Goal: Transaction & Acquisition: Purchase product/service

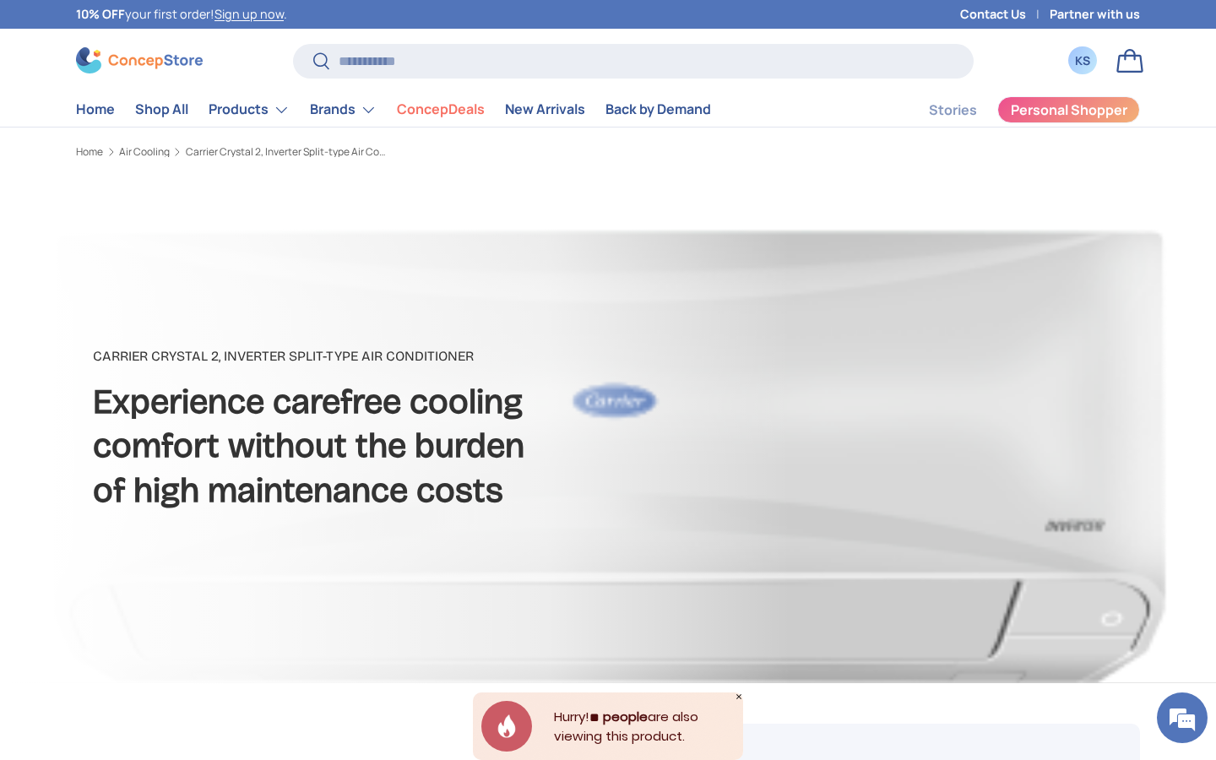
click at [1080, 71] on div "KS" at bounding box center [1082, 60] width 28 height 28
click at [1085, 52] on div "KS" at bounding box center [1082, 61] width 19 height 18
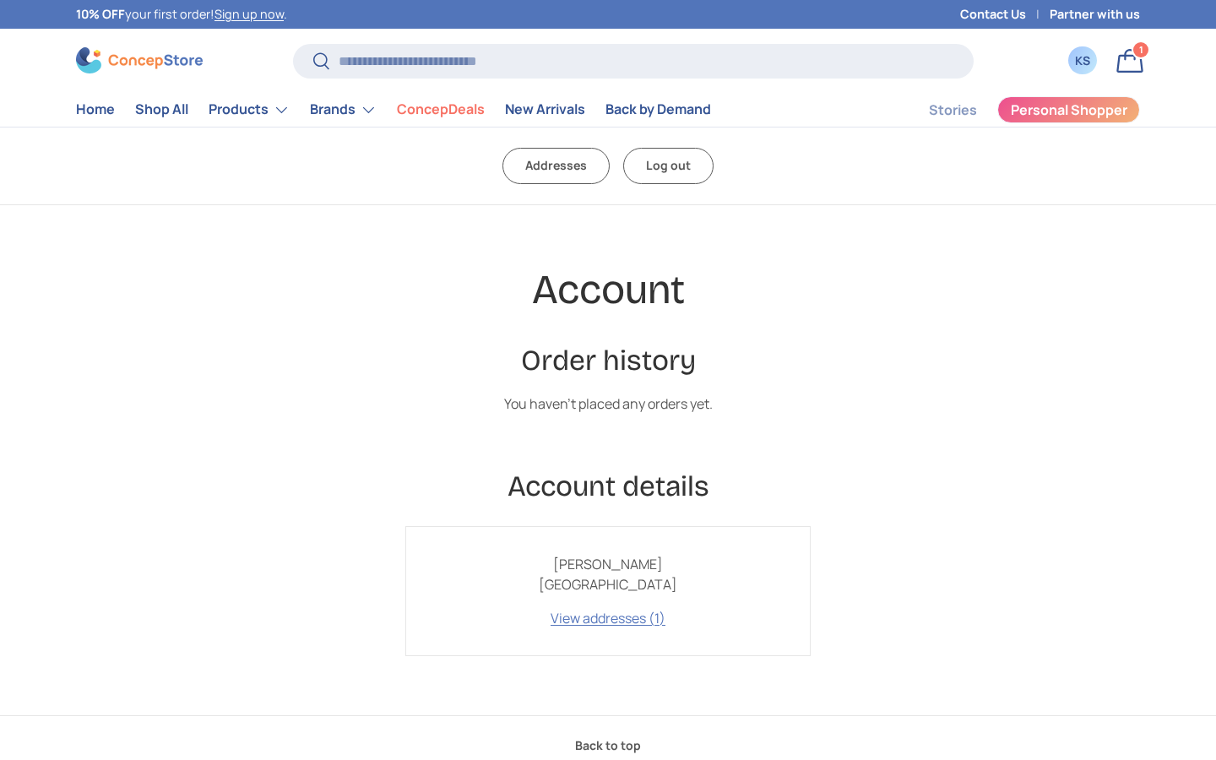
click at [660, 171] on link "Log out" at bounding box center [668, 166] width 90 height 36
click at [661, 169] on link "Log out" at bounding box center [668, 166] width 90 height 36
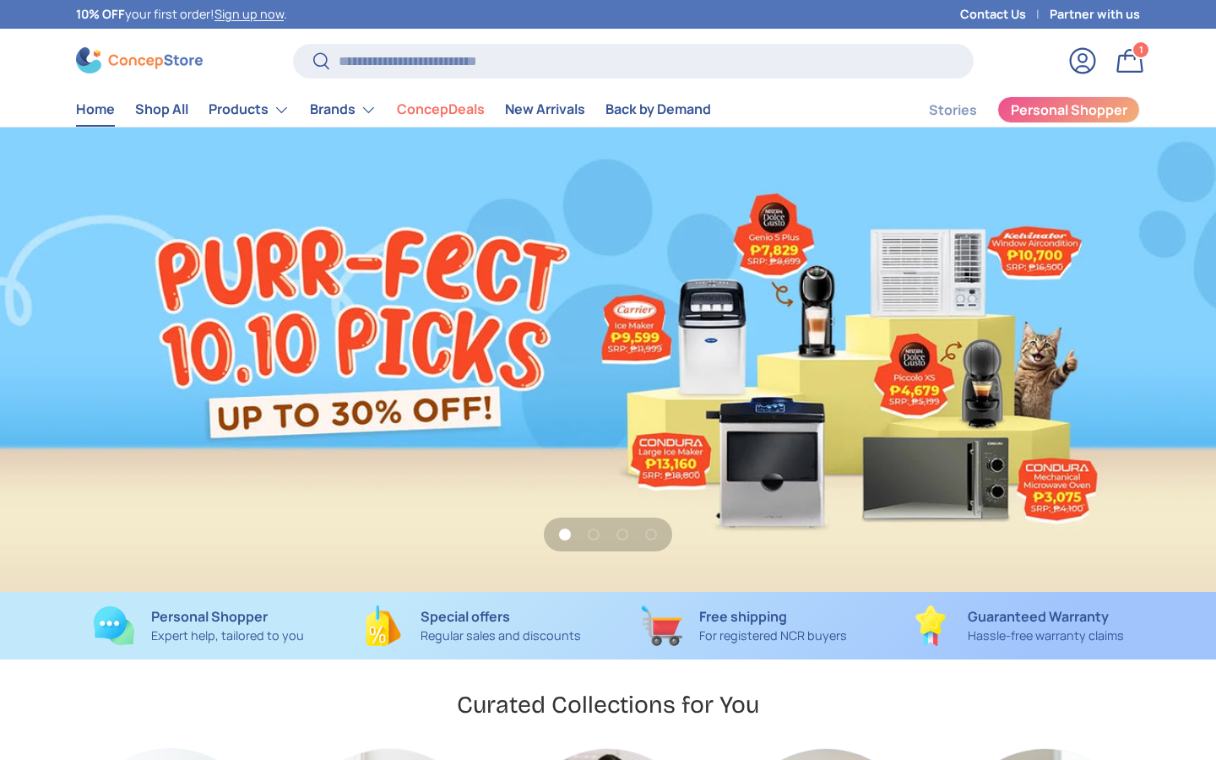
scroll to position [4367, 6903]
click at [1082, 57] on link "Log in" at bounding box center [1082, 60] width 37 height 37
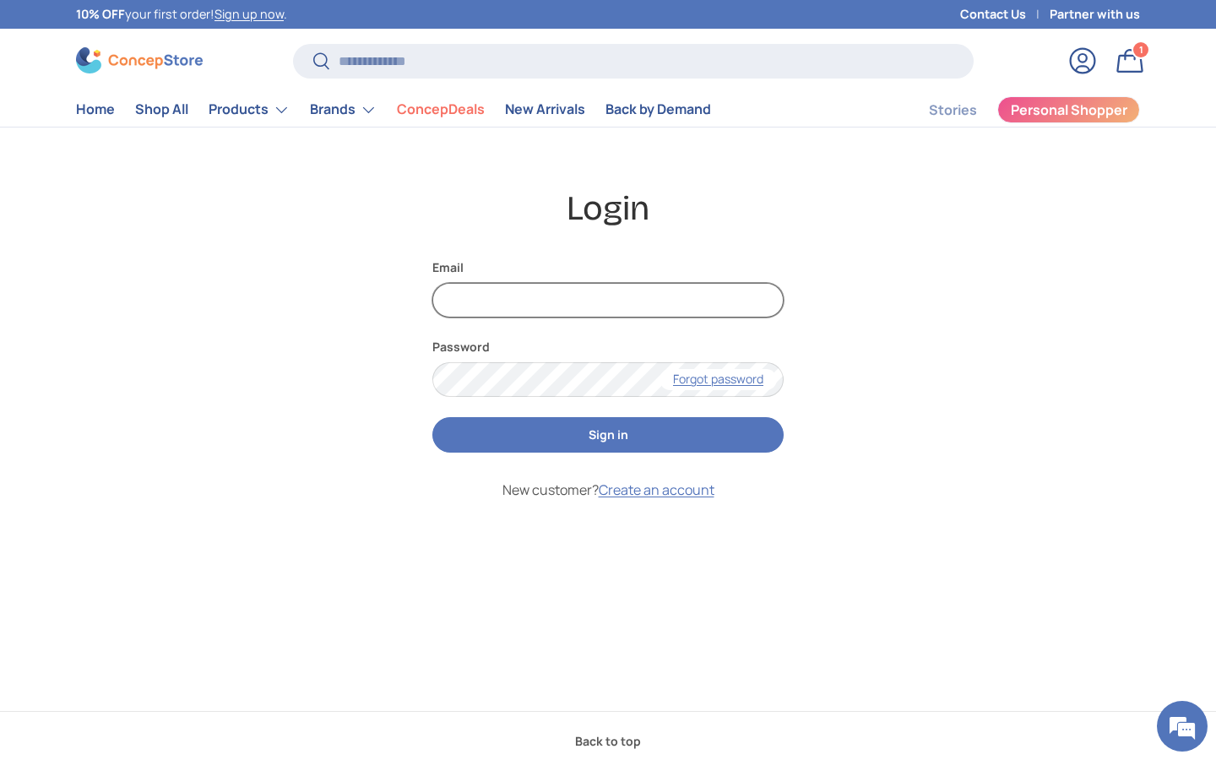
click at [574, 290] on input "Email" at bounding box center [607, 300] width 351 height 35
click at [513, 299] on input "Email" at bounding box center [607, 300] width 351 height 35
type input "**********"
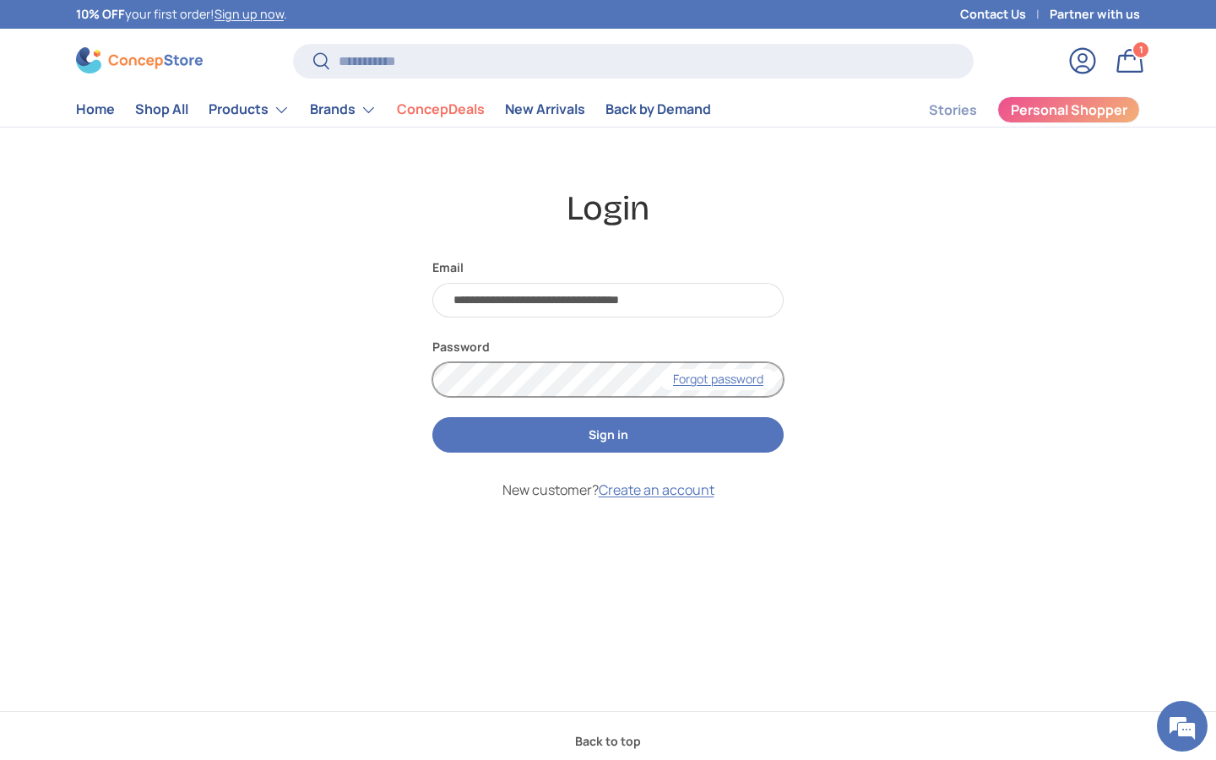
click at [432, 417] on button "Sign in" at bounding box center [607, 435] width 351 height 36
click at [588, 430] on button "Sign in" at bounding box center [607, 435] width 351 height 36
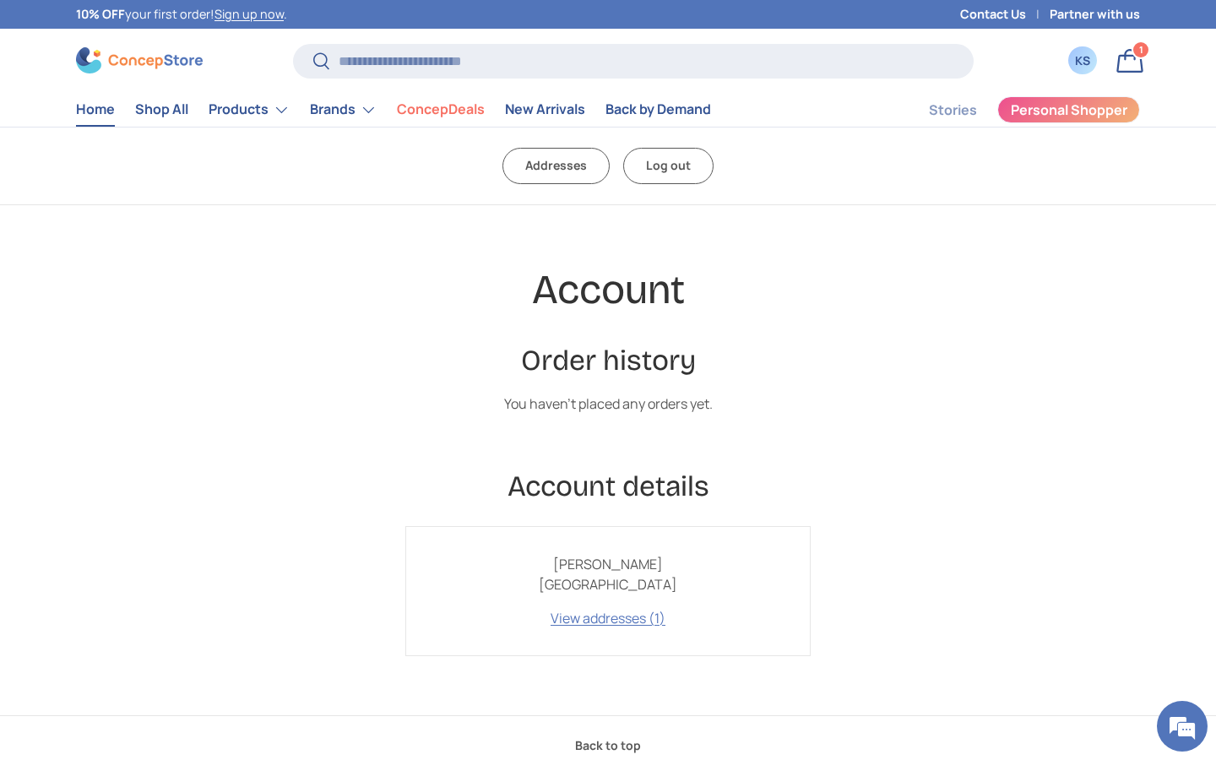
click at [103, 112] on link "Home" at bounding box center [95, 109] width 39 height 33
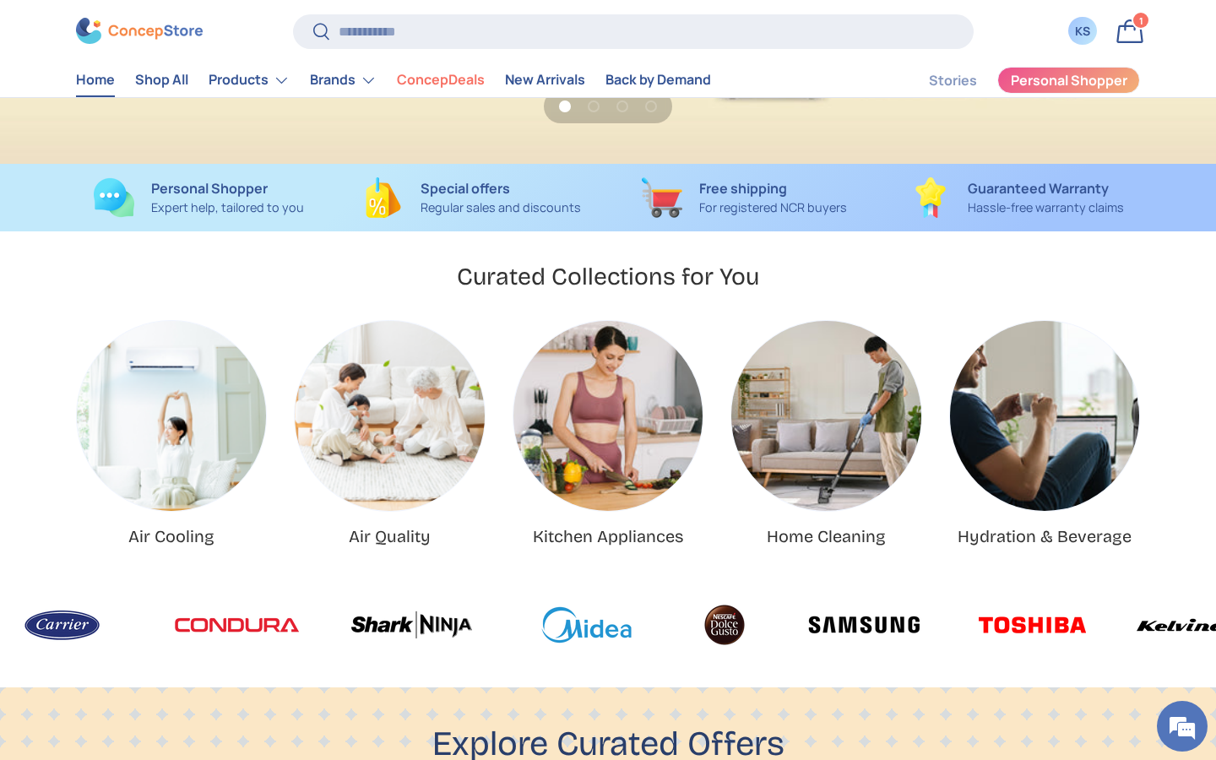
scroll to position [426, 0]
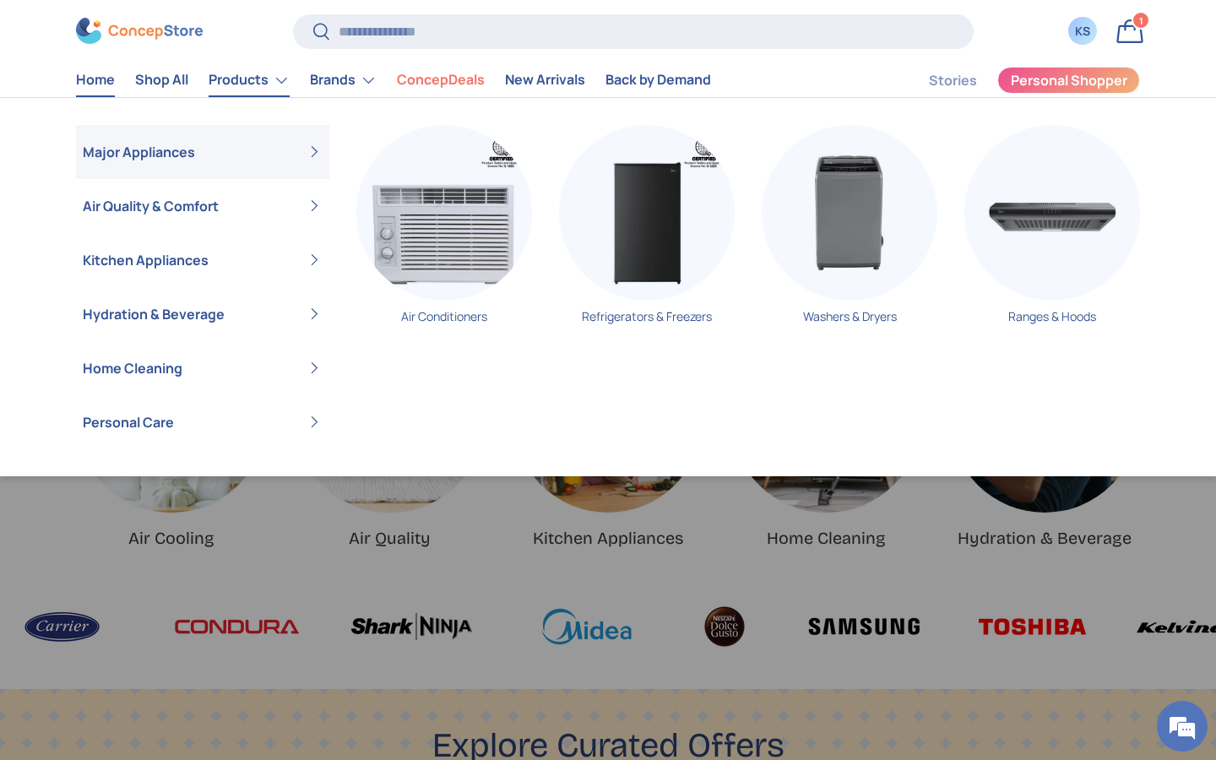
click at [260, 84] on link "Products" at bounding box center [249, 80] width 81 height 34
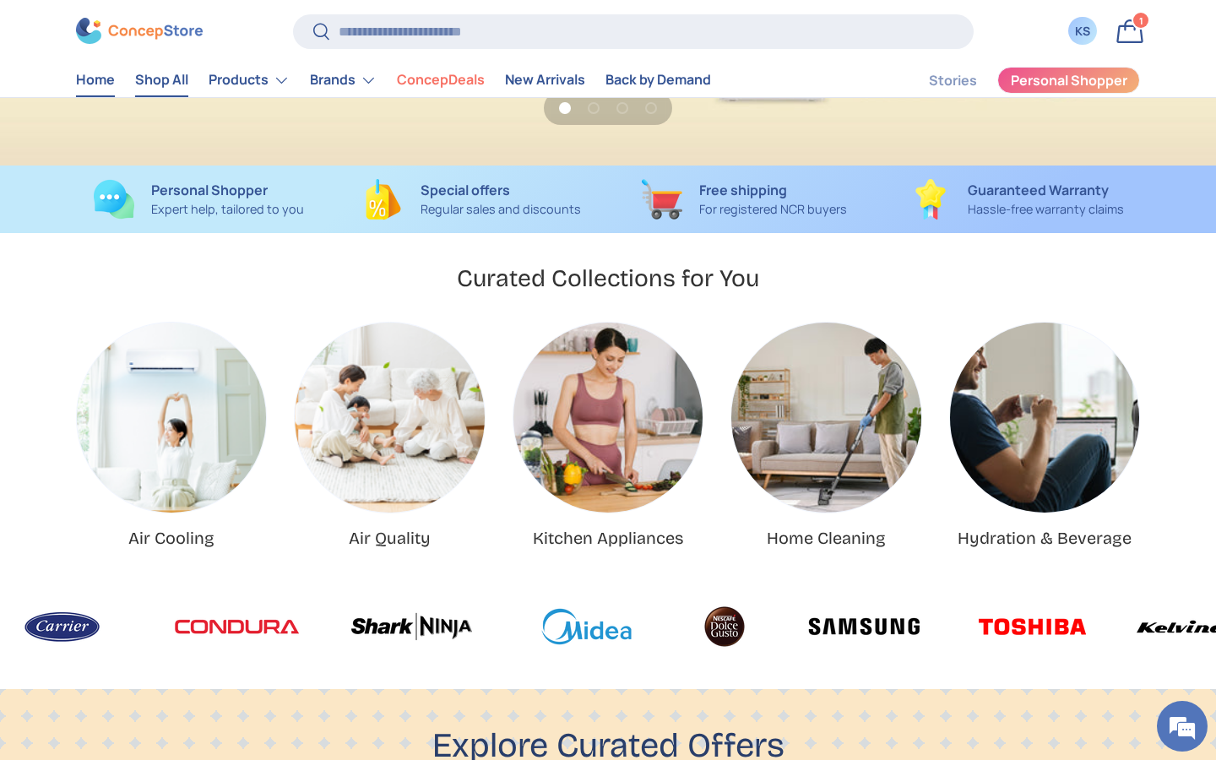
click at [150, 83] on link "Shop All" at bounding box center [161, 80] width 53 height 33
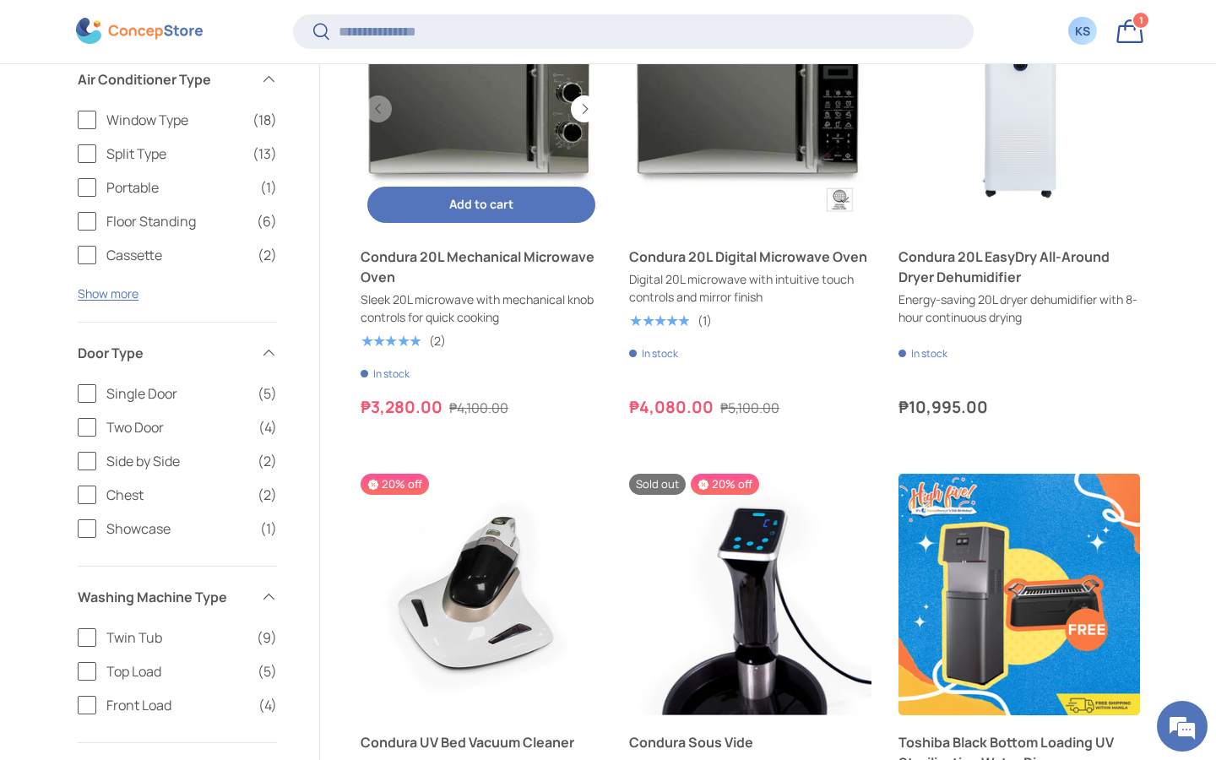
scroll to position [905, 0]
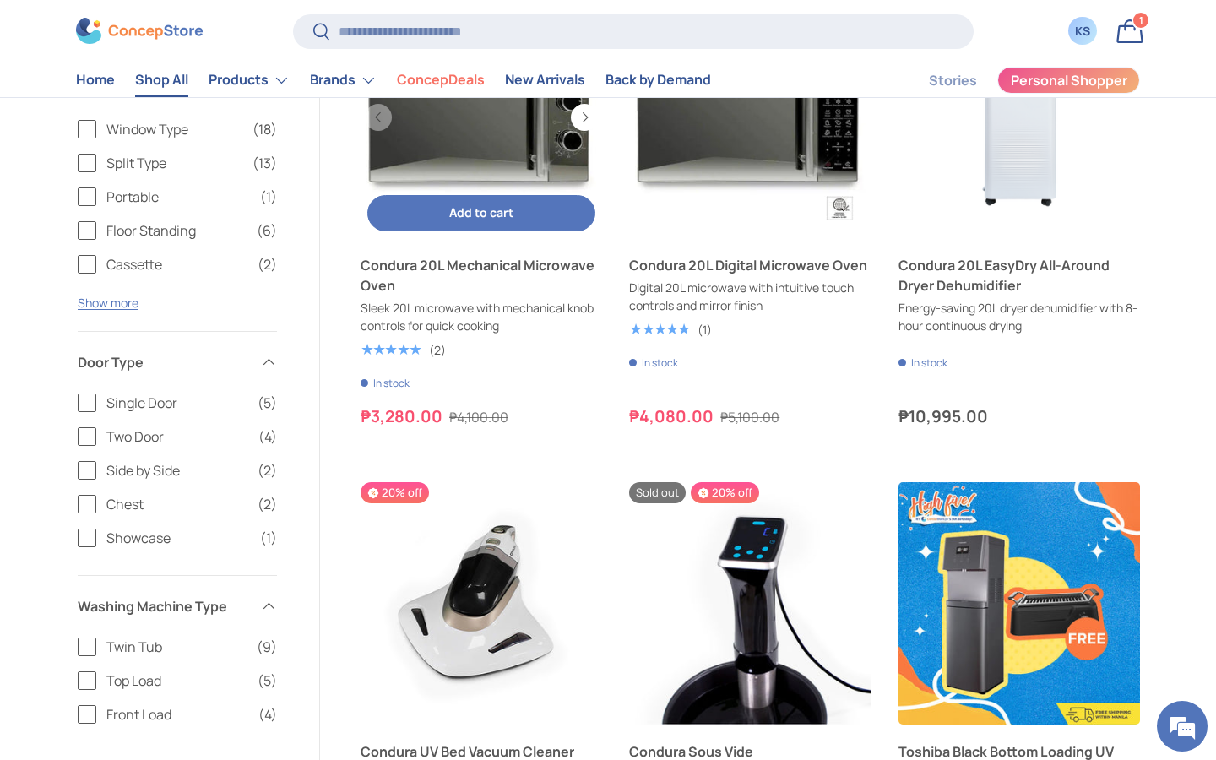
click at [458, 267] on link "Condura 20L Mechanical Microwave Oven" at bounding box center [481, 275] width 241 height 41
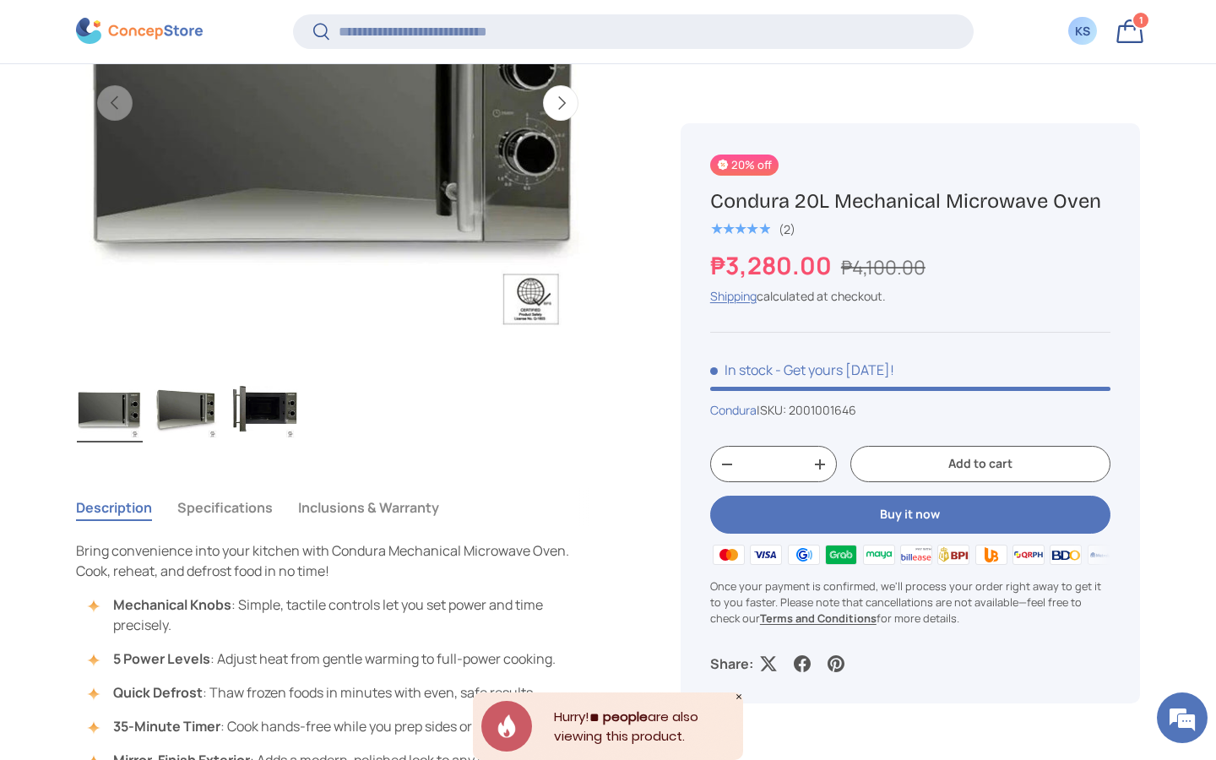
scroll to position [994, 0]
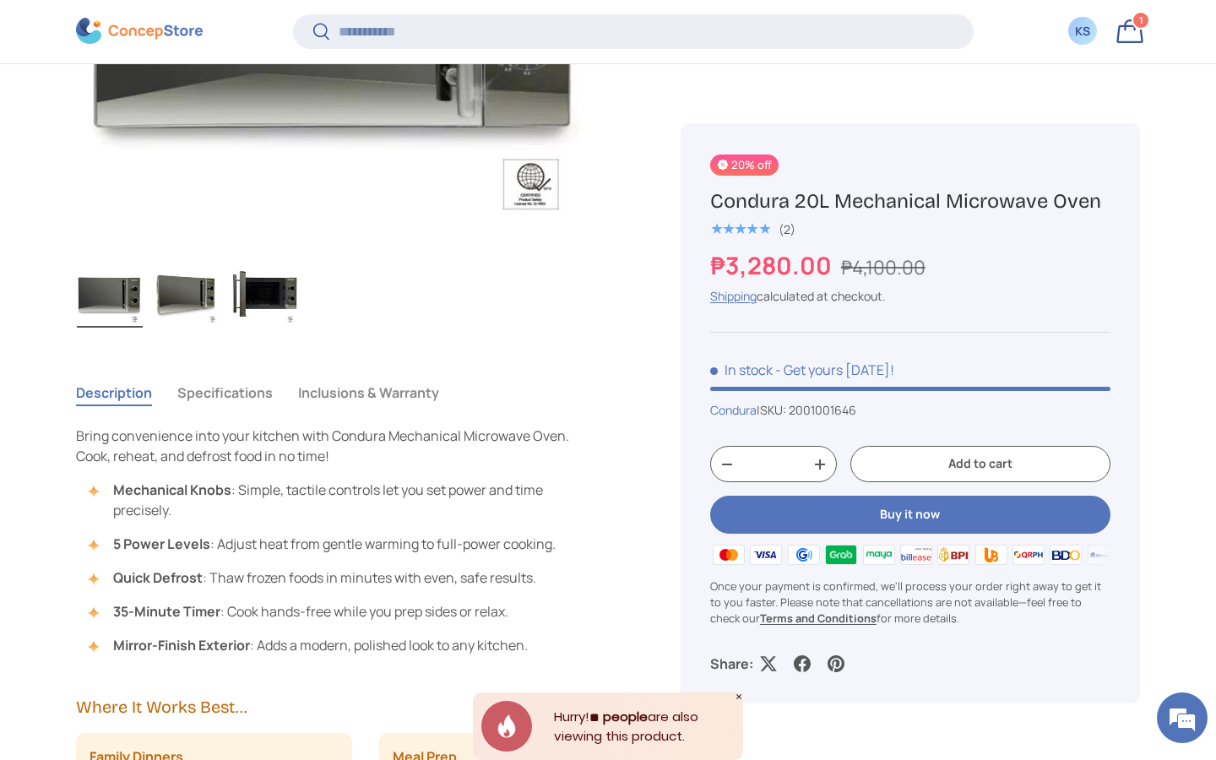
click at [967, 469] on button "Add to cart" at bounding box center [980, 465] width 260 height 36
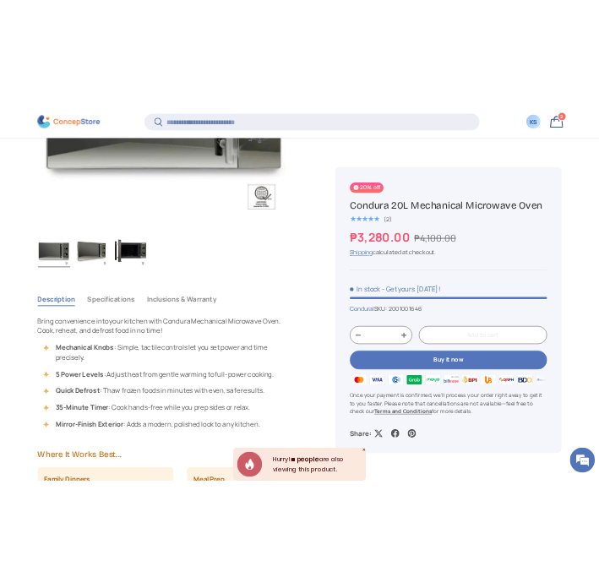
scroll to position [0, 0]
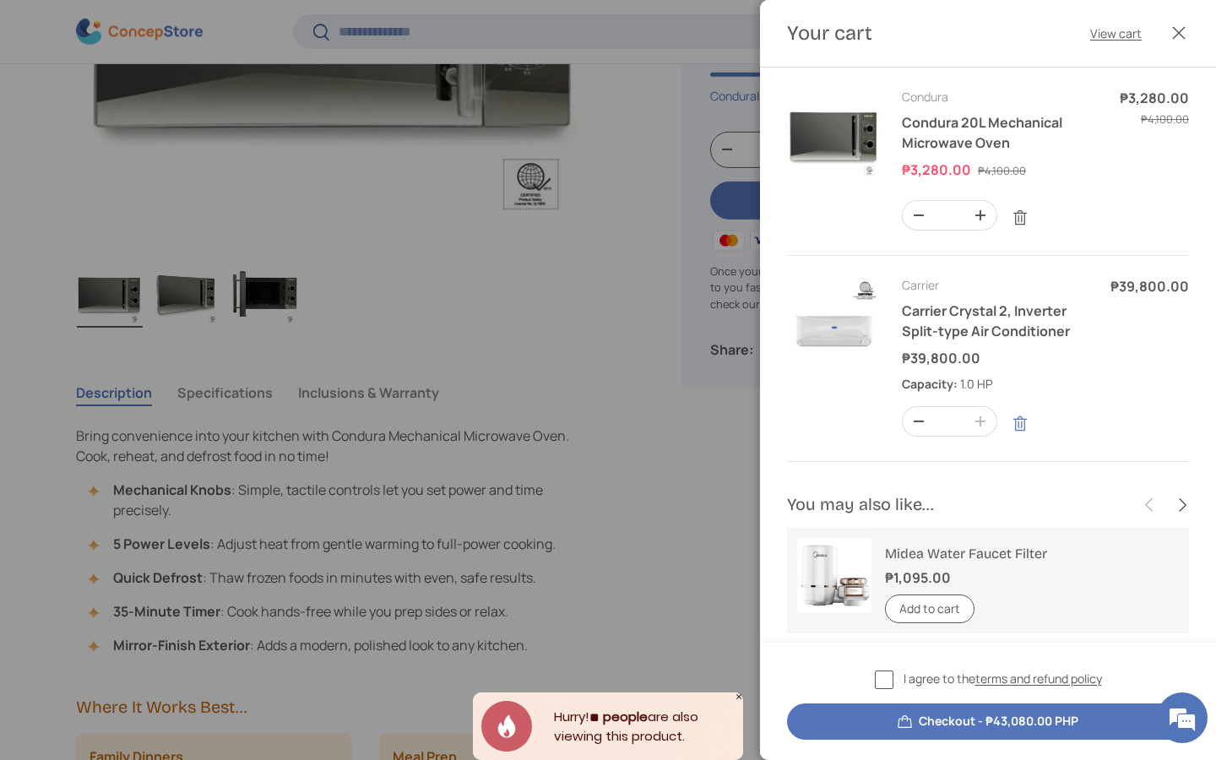
click at [1017, 423] on link "Remove" at bounding box center [1020, 424] width 32 height 32
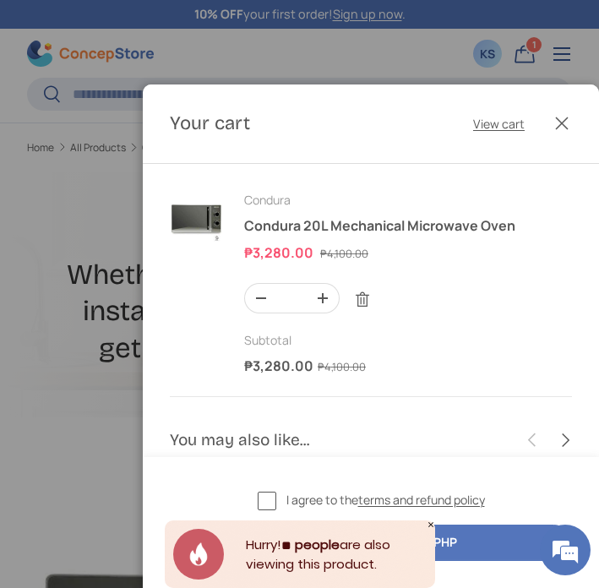
click at [400, 487] on div "I agree to the terms and refund policy Checkout - ₱3,280.00 PHP" at bounding box center [371, 522] width 456 height 131
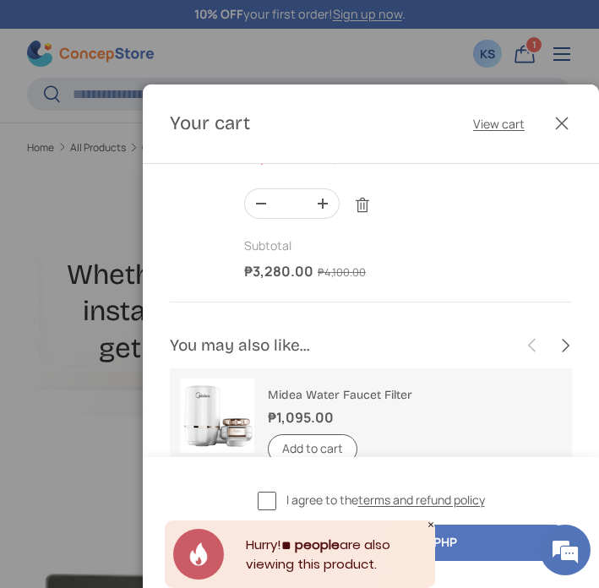
click at [431, 520] on icon "Close" at bounding box center [430, 524] width 8 height 8
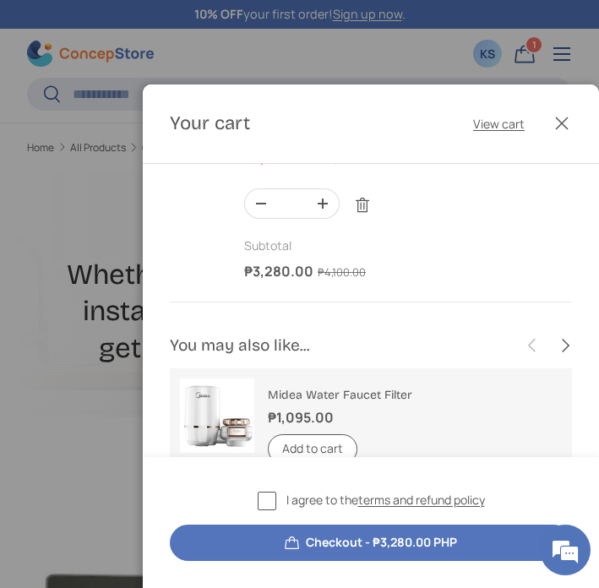
click at [386, 542] on button "Checkout - ₱3,280.00 PHP" at bounding box center [371, 542] width 402 height 36
click at [260, 503] on label "I agree to the terms and refund policy" at bounding box center [371, 500] width 227 height 19
click at [363, 545] on button "Checkout - ₱3,280.00 PHP" at bounding box center [371, 542] width 402 height 36
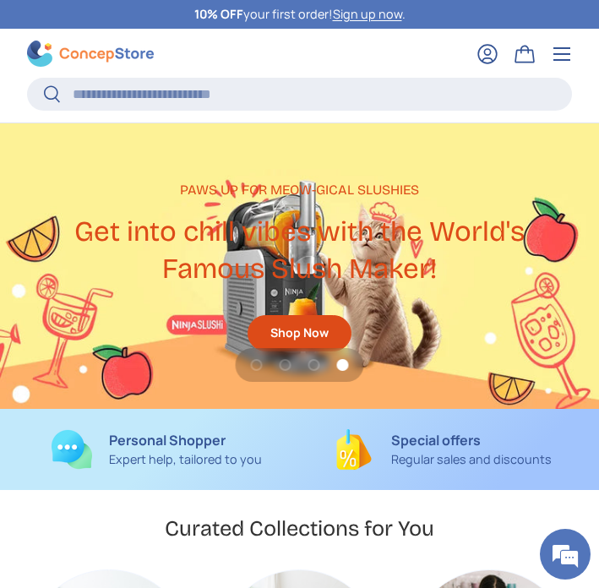
scroll to position [5058, 4593]
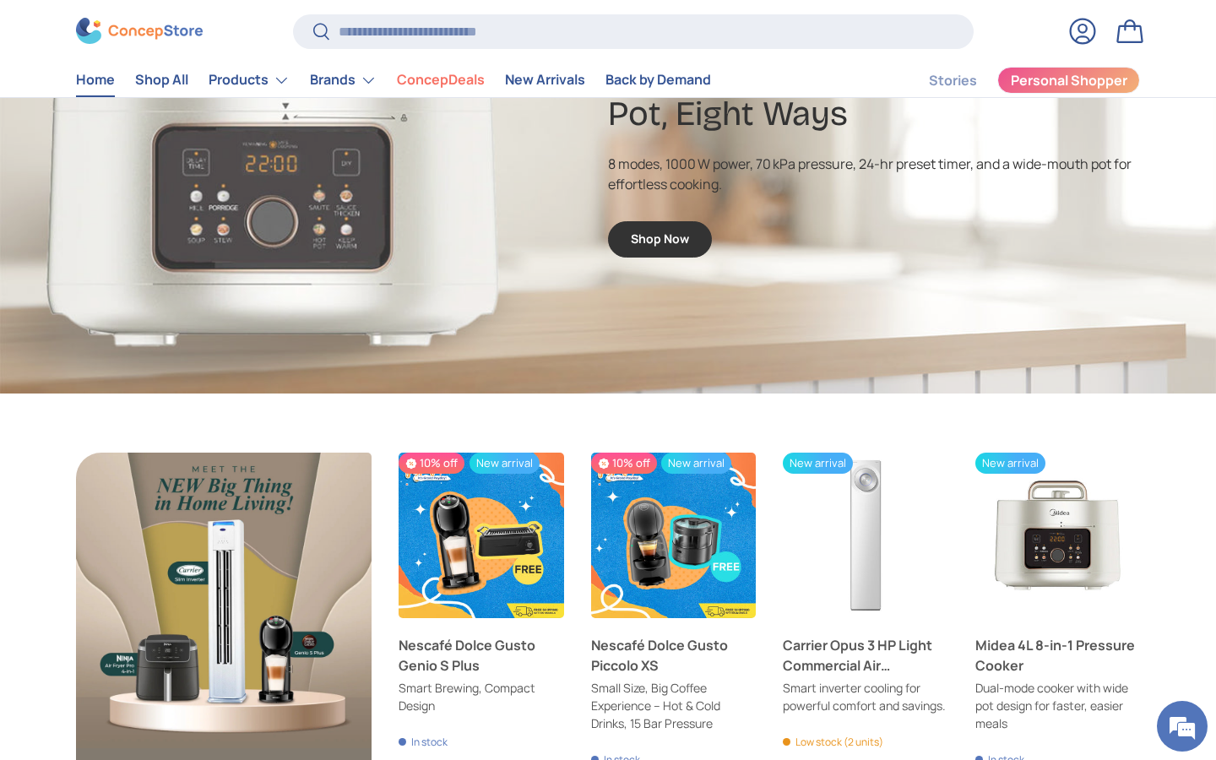
scroll to position [4367, 6903]
